Goal: Transaction & Acquisition: Purchase product/service

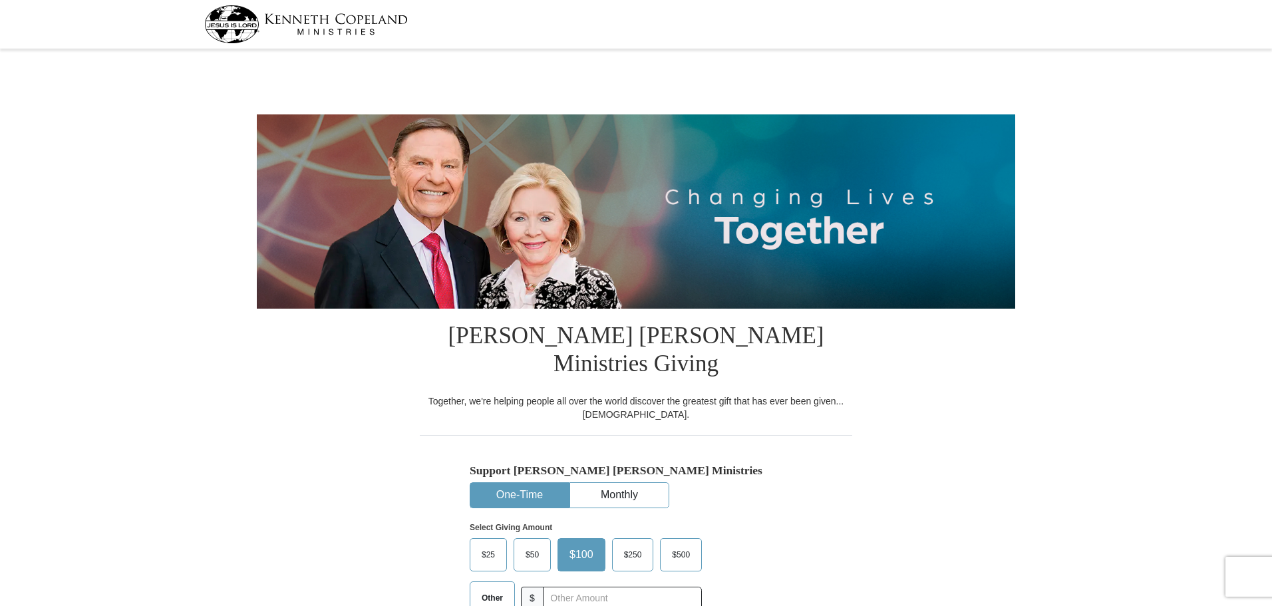
select select "WA"
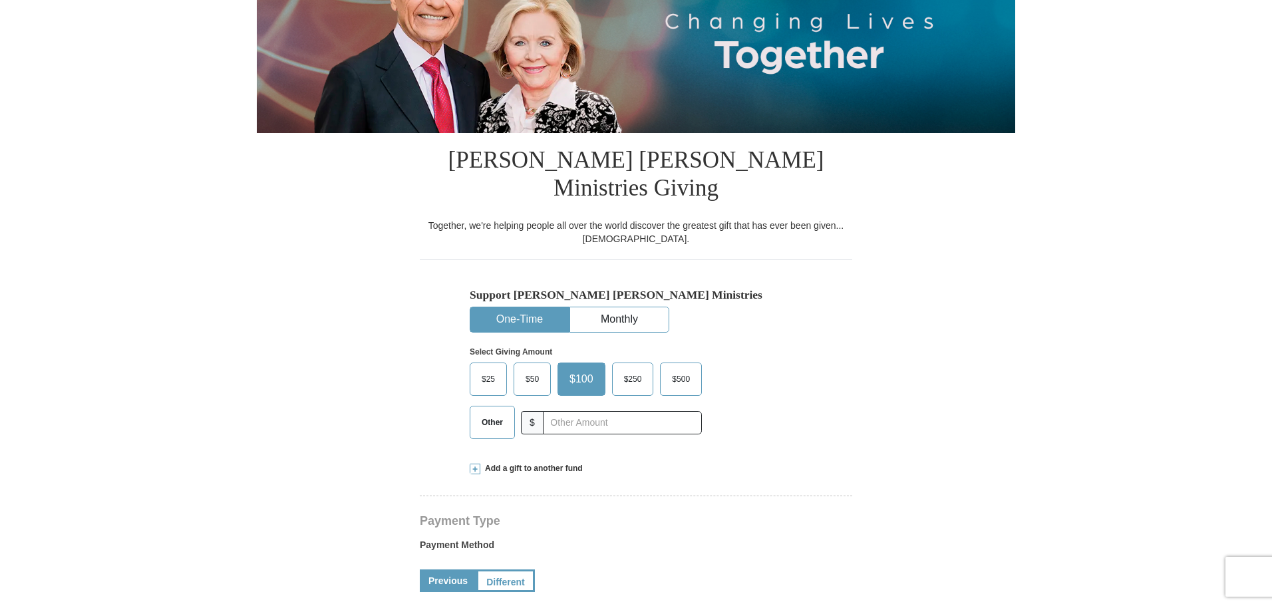
scroll to position [200, 0]
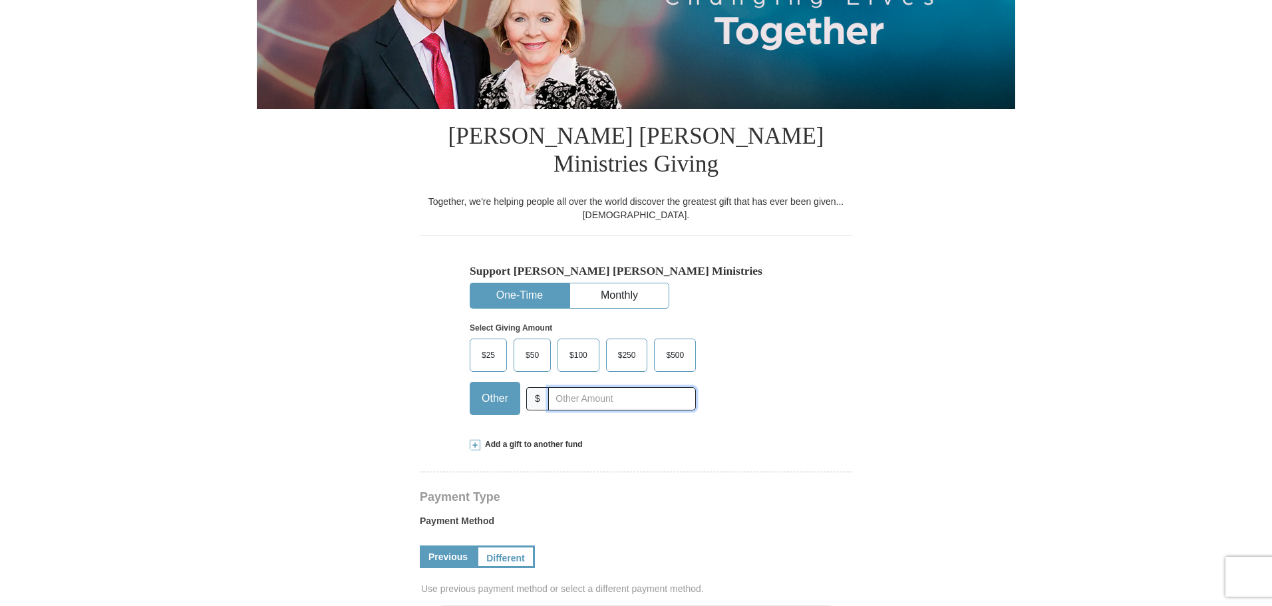
click at [583, 387] on input "text" at bounding box center [622, 398] width 148 height 23
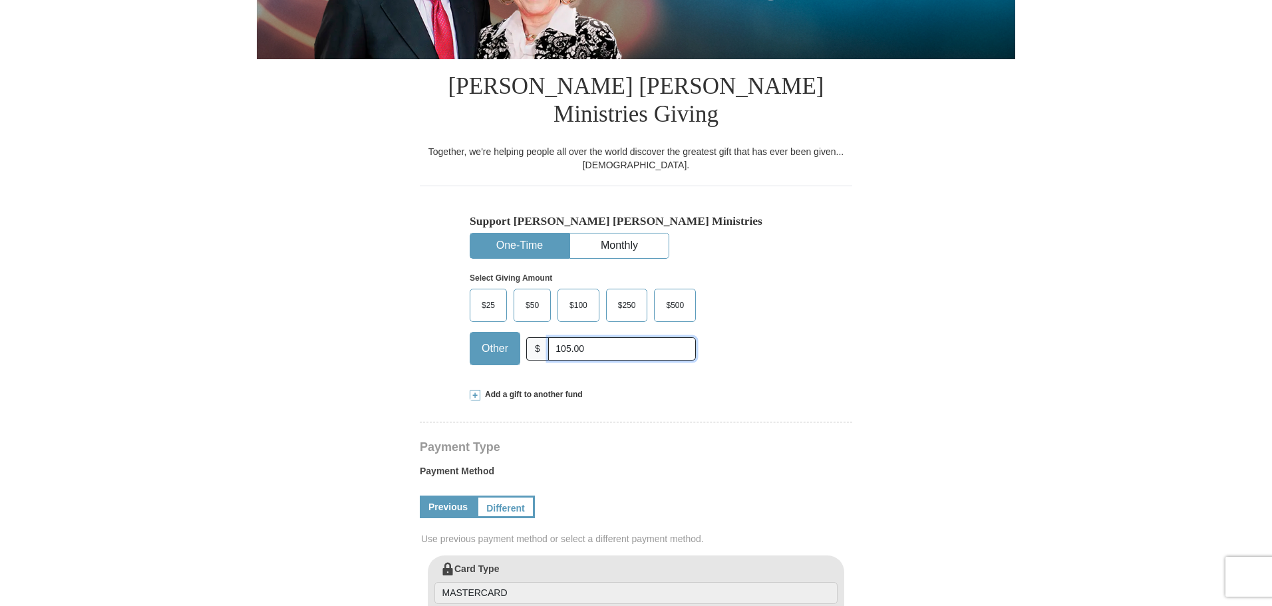
scroll to position [399, 0]
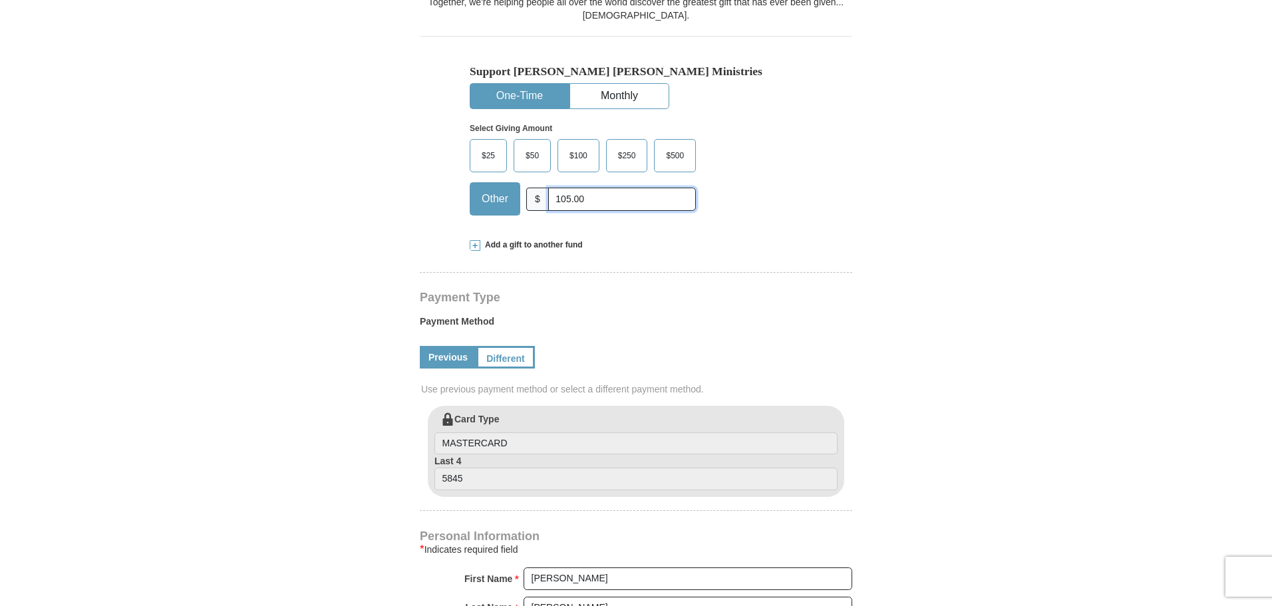
type input "105.00"
click at [504, 346] on link "Different" at bounding box center [504, 357] width 56 height 23
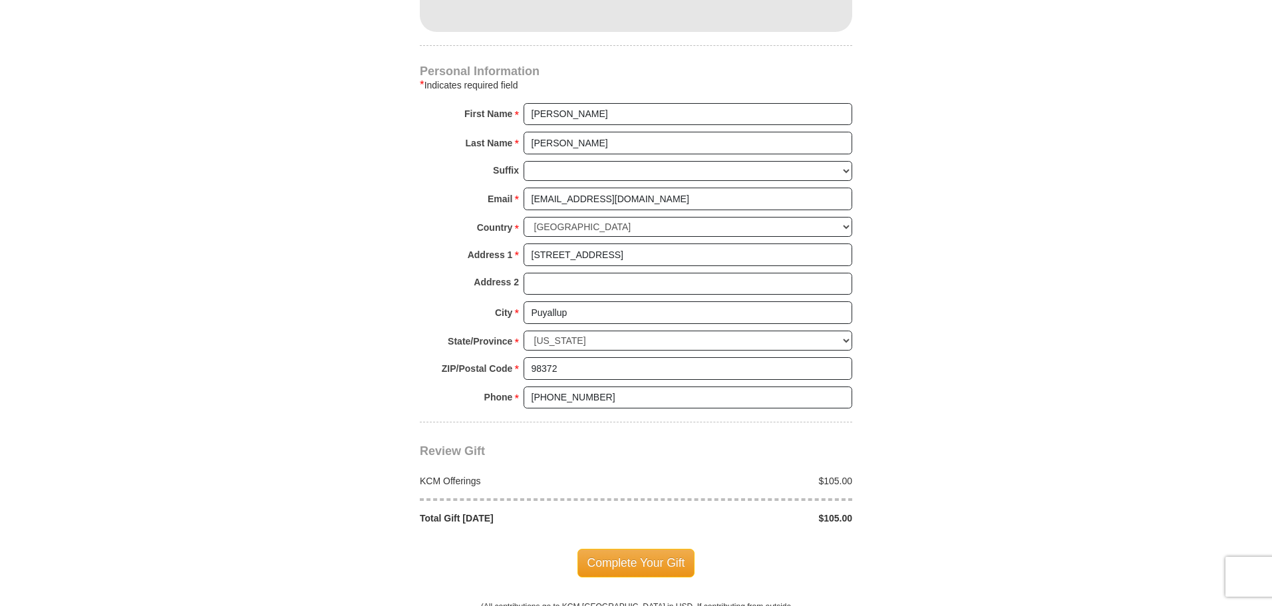
scroll to position [1065, 0]
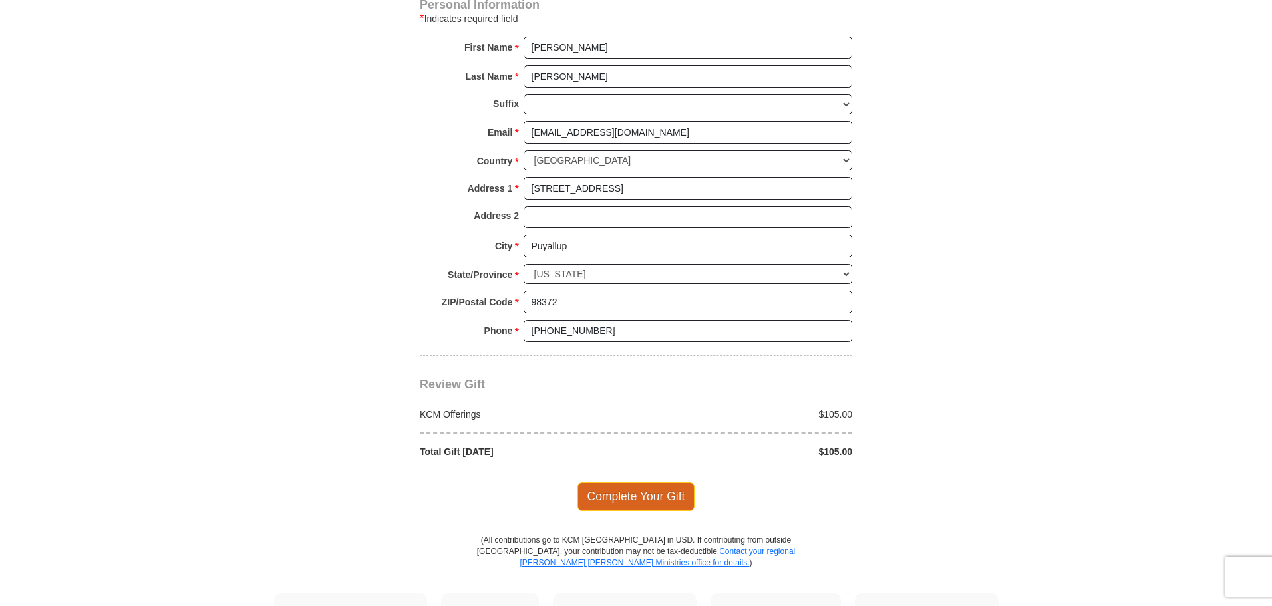
click at [629, 482] on span "Complete Your Gift" at bounding box center [637, 496] width 118 height 28
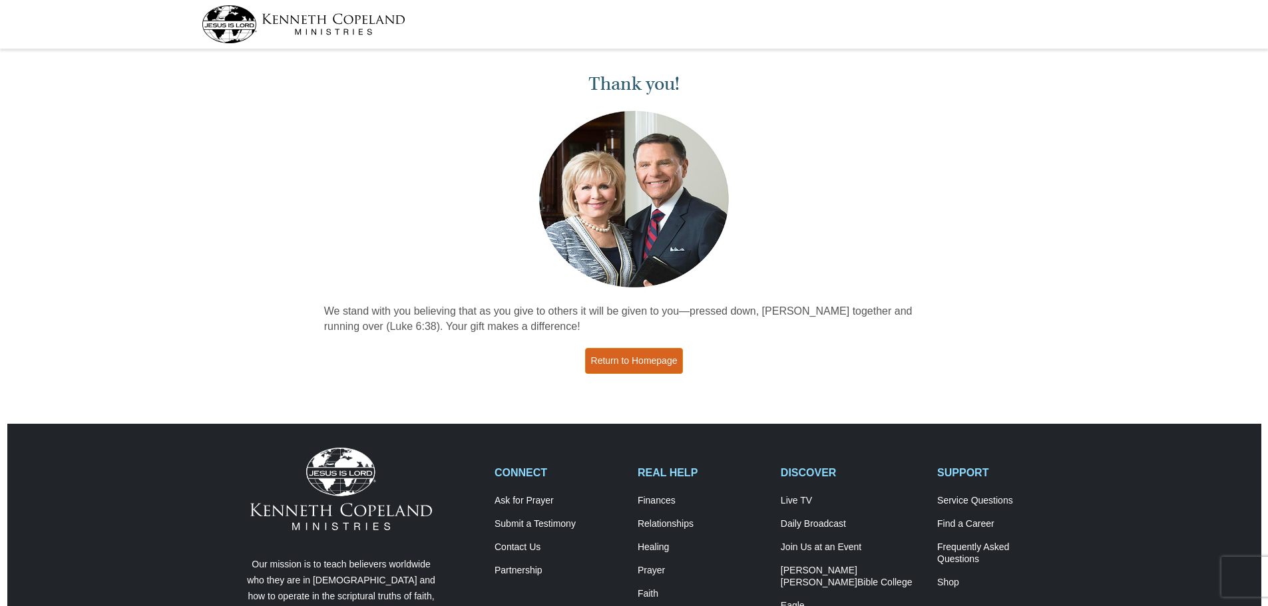
click at [617, 360] on link "Return to Homepage" at bounding box center [634, 361] width 98 height 26
